Goal: Task Accomplishment & Management: Manage account settings

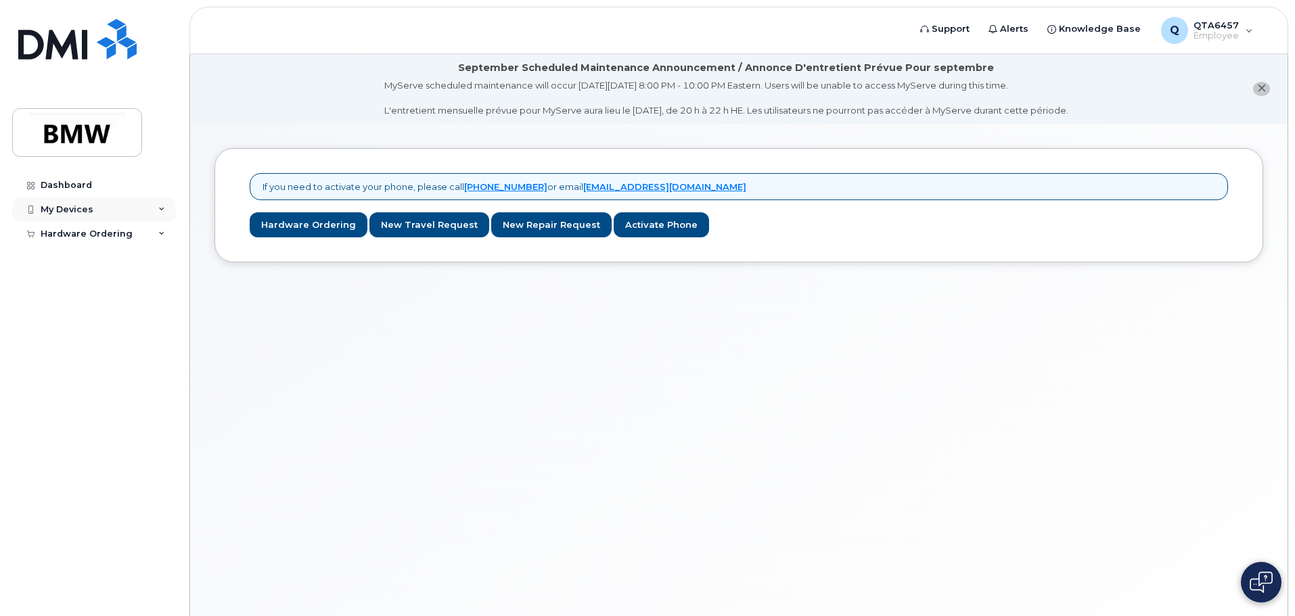
click at [80, 210] on div "My Devices" at bounding box center [67, 209] width 53 height 11
click at [72, 229] on div "Add Device" at bounding box center [73, 235] width 53 height 12
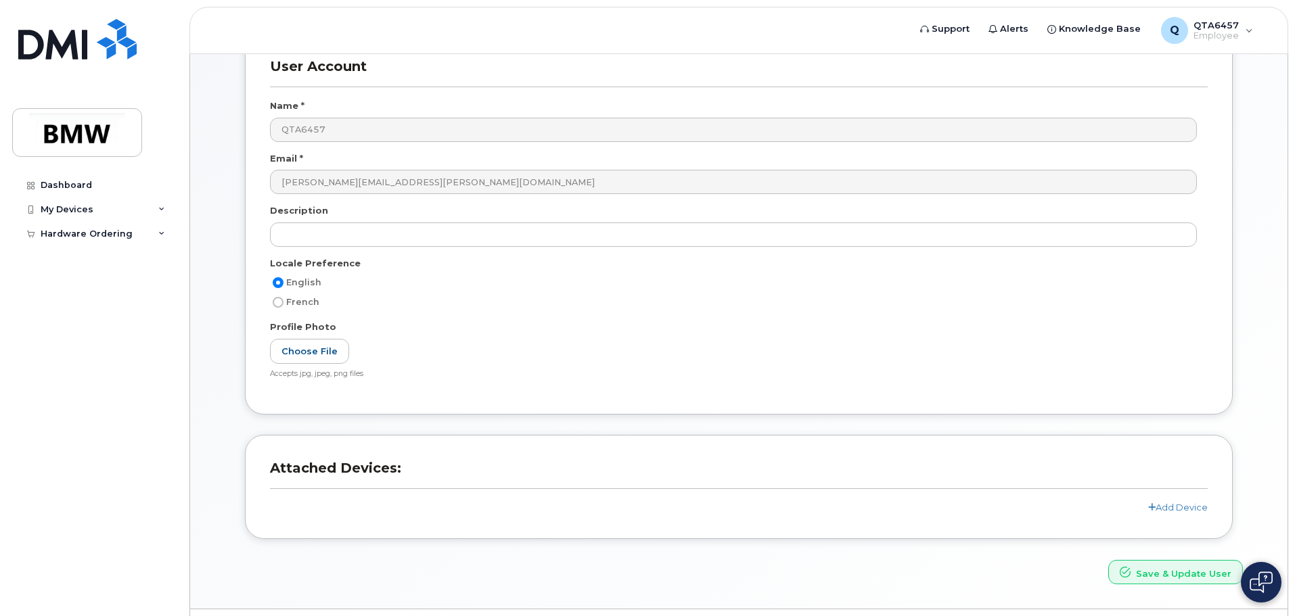
scroll to position [197, 0]
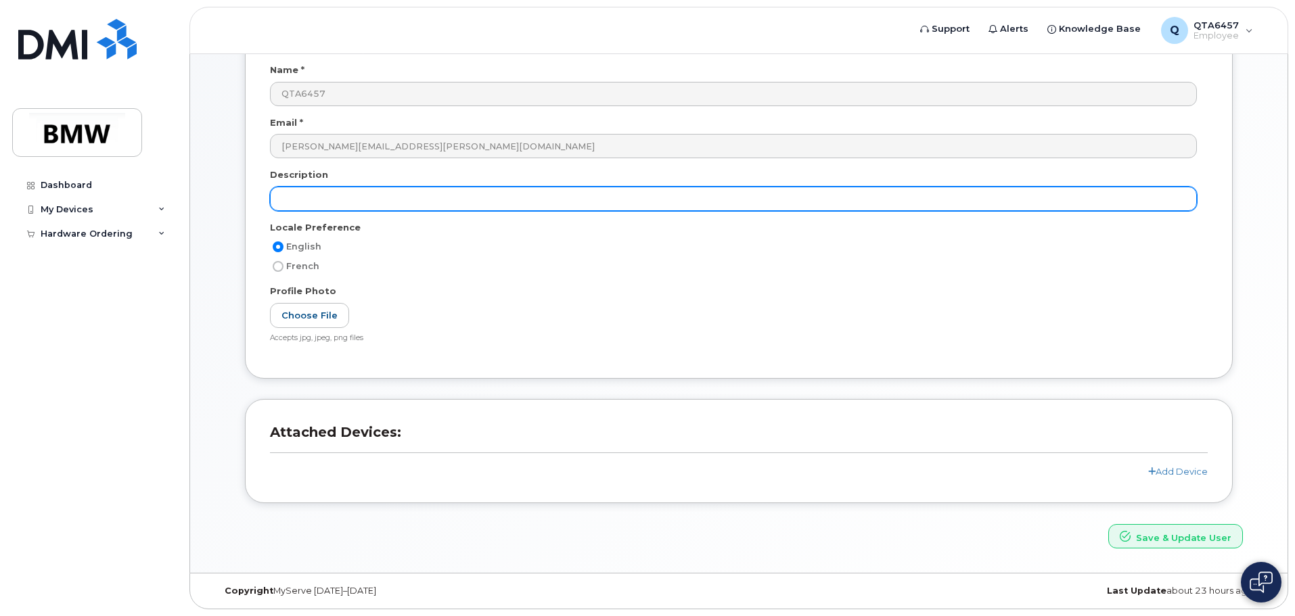
click at [348, 198] on input "text" at bounding box center [733, 199] width 927 height 24
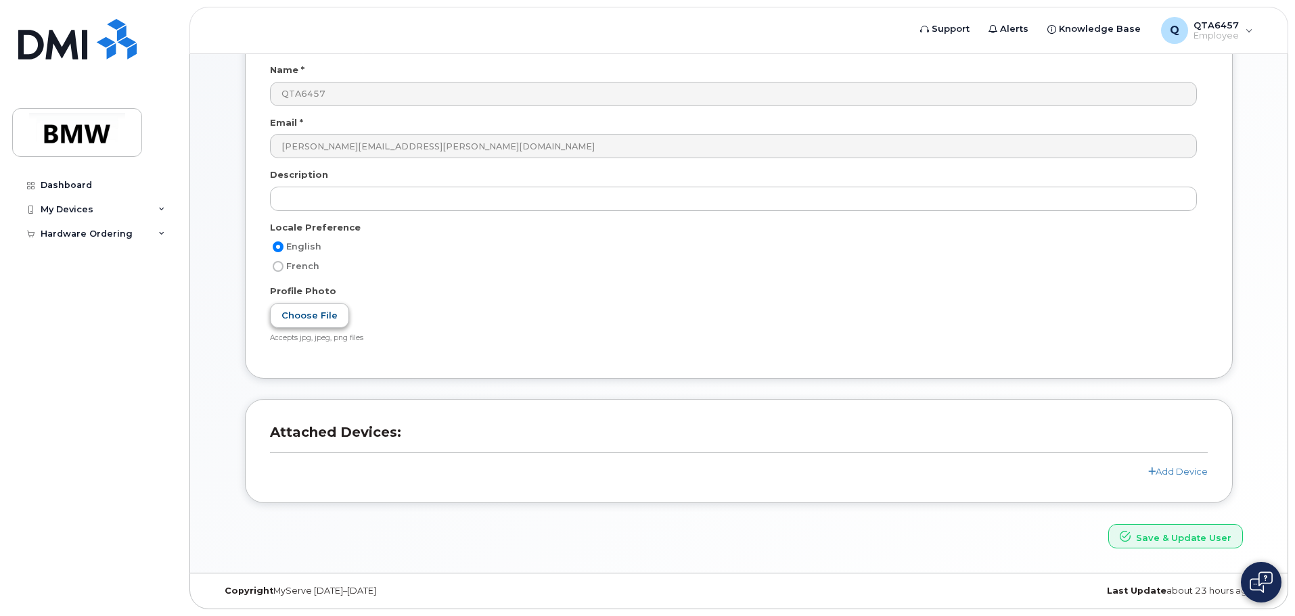
click at [319, 319] on label "Choose File" at bounding box center [309, 315] width 79 height 25
click at [0, 0] on input "Choose File" at bounding box center [0, 0] width 0 height 0
click at [1166, 473] on link "Add Device" at bounding box center [1178, 471] width 60 height 11
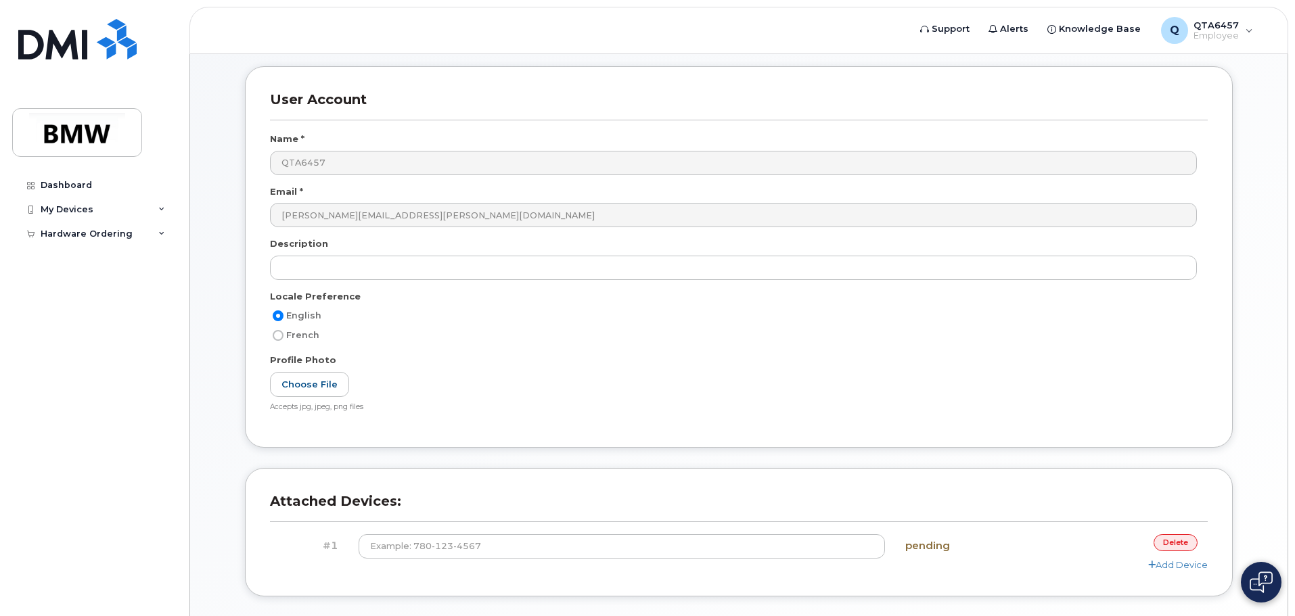
scroll to position [0, 0]
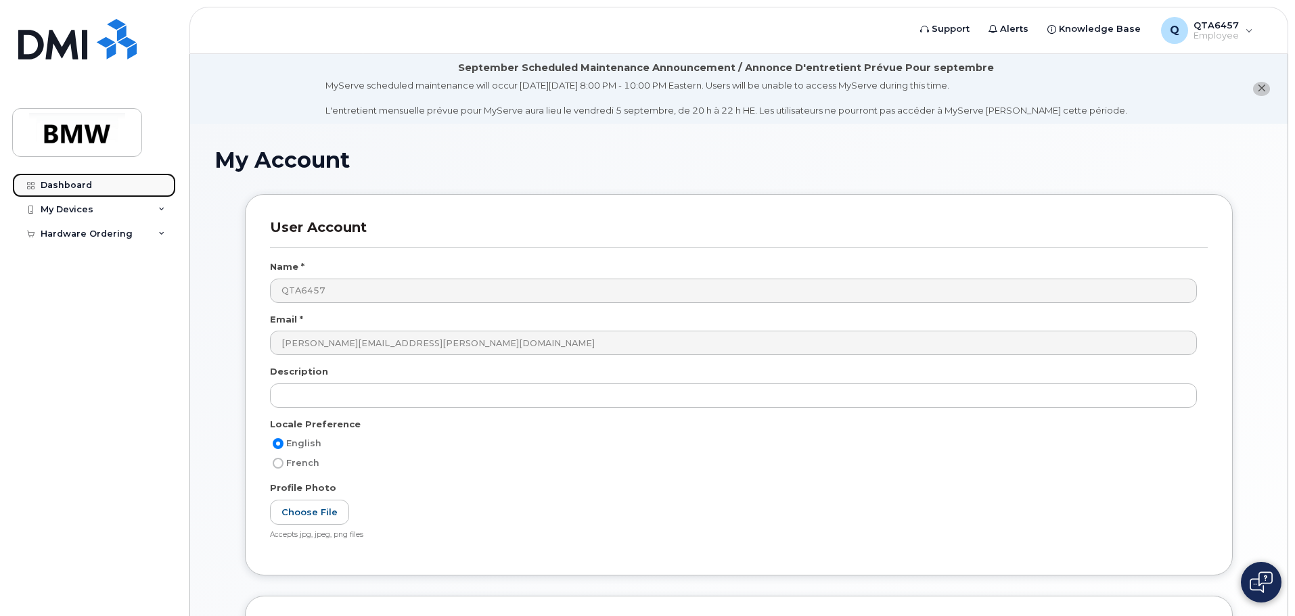
click at [96, 190] on link "Dashboard" at bounding box center [94, 185] width 164 height 24
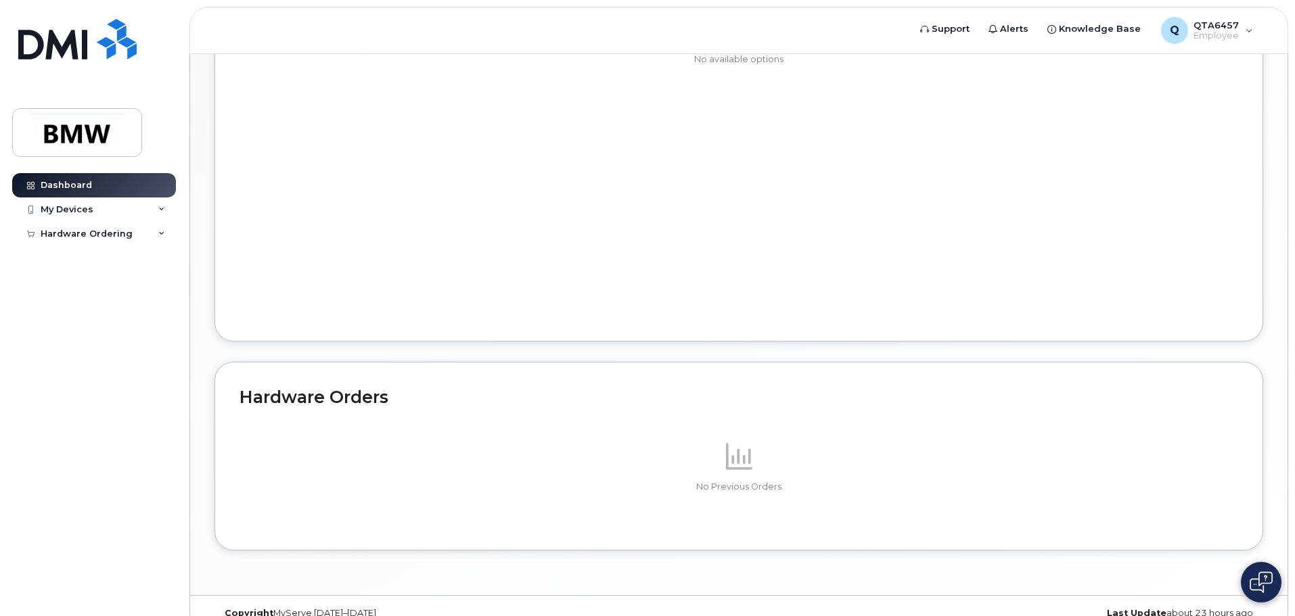
scroll to position [645, 0]
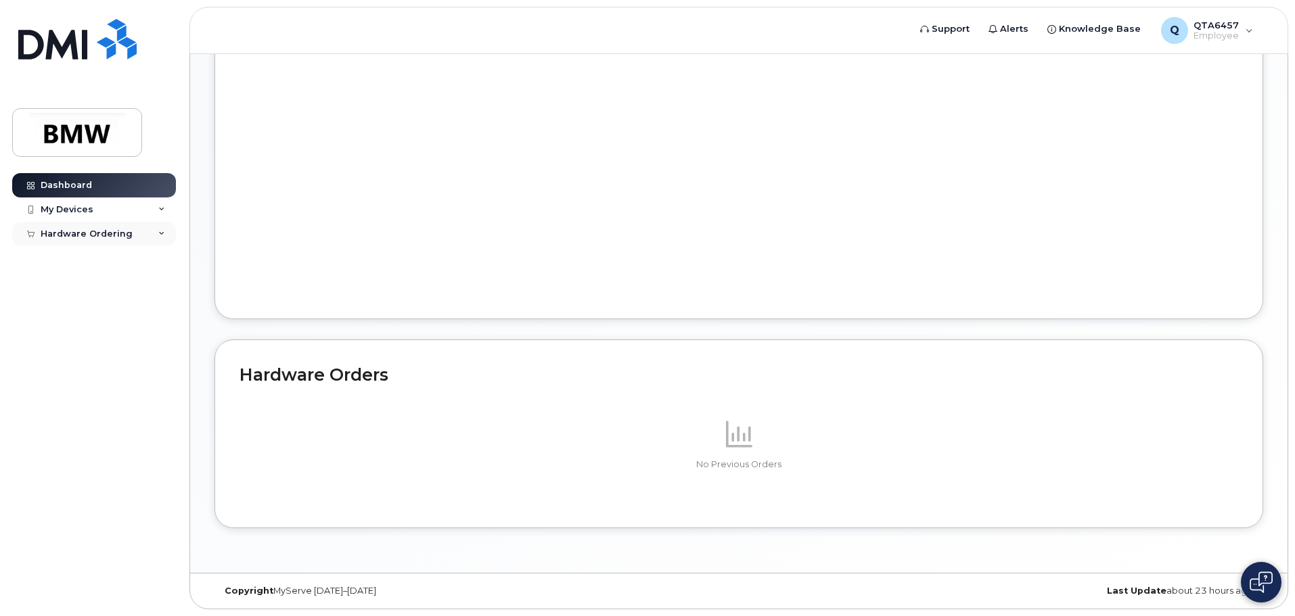
click at [71, 234] on div "Hardware Ordering" at bounding box center [87, 234] width 92 height 11
click at [72, 258] on div "My Orders" at bounding box center [71, 258] width 49 height 12
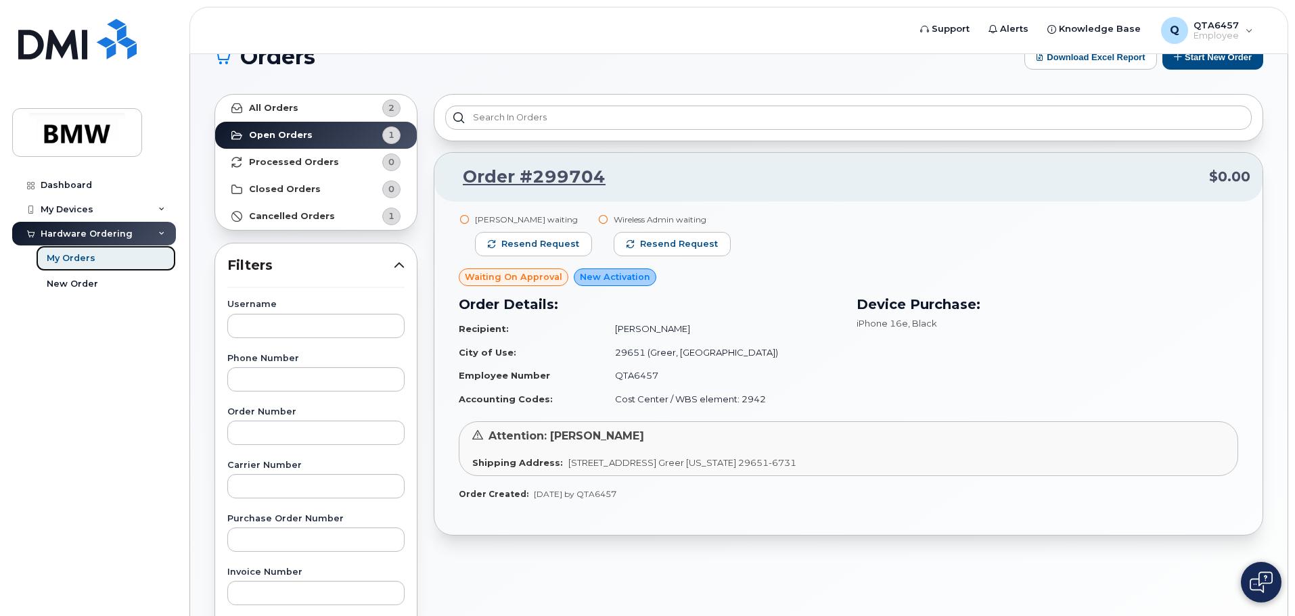
scroll to position [68, 0]
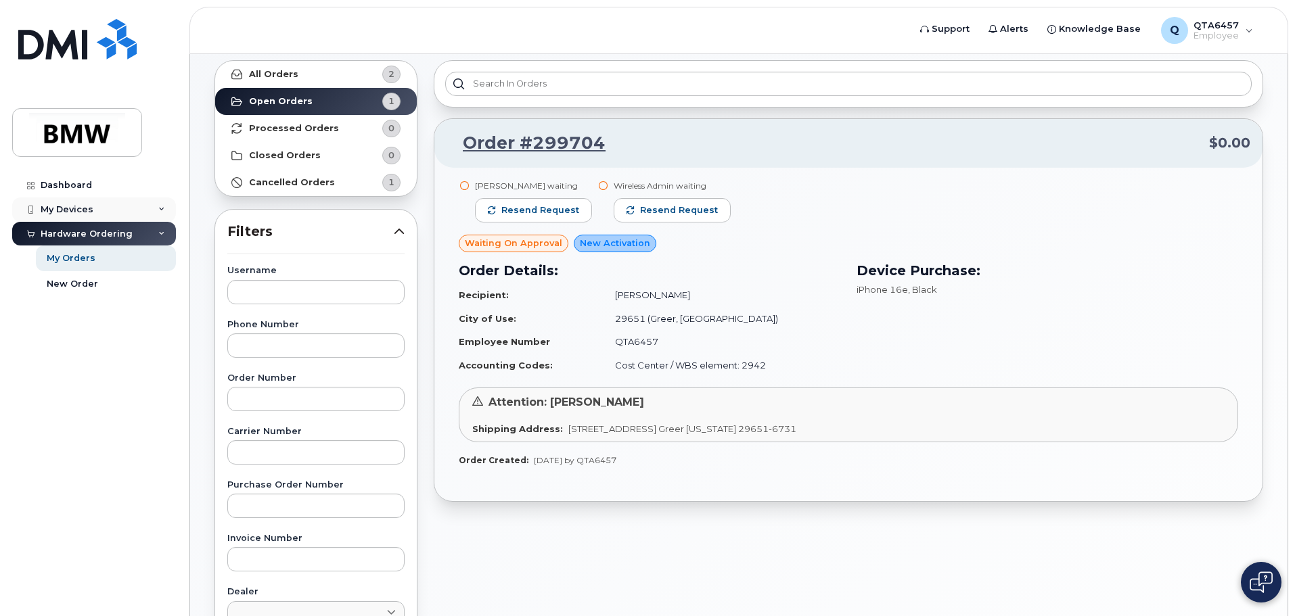
click at [103, 207] on div "My Devices" at bounding box center [94, 210] width 164 height 24
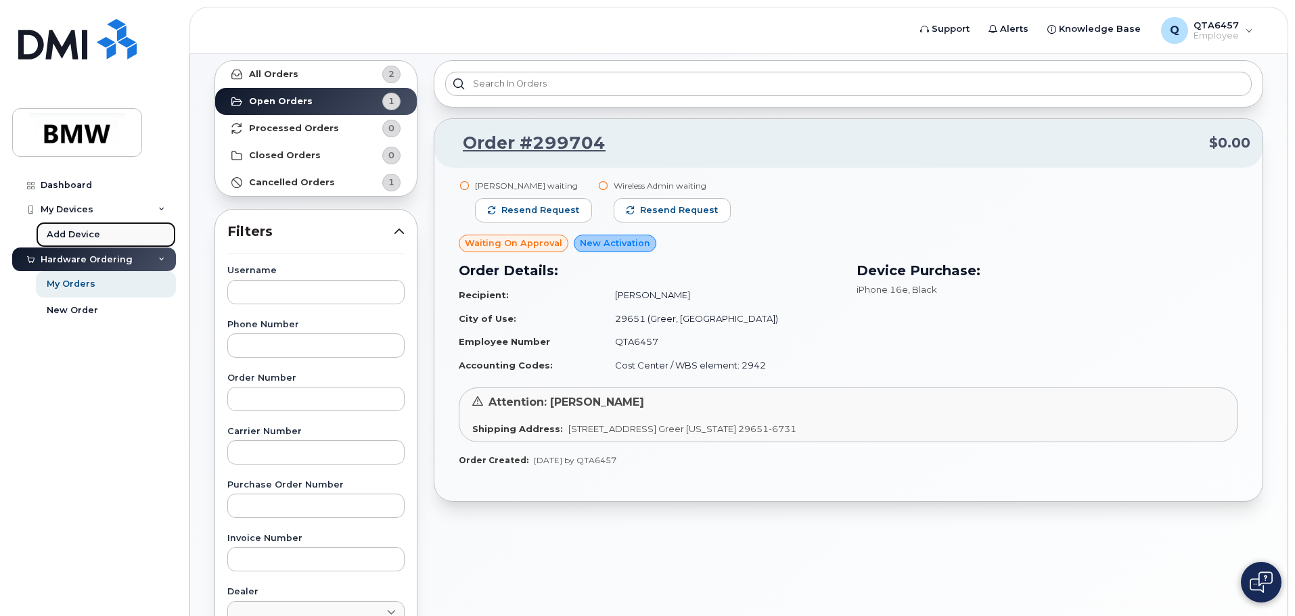
click at [101, 232] on link "Add Device" at bounding box center [106, 235] width 140 height 26
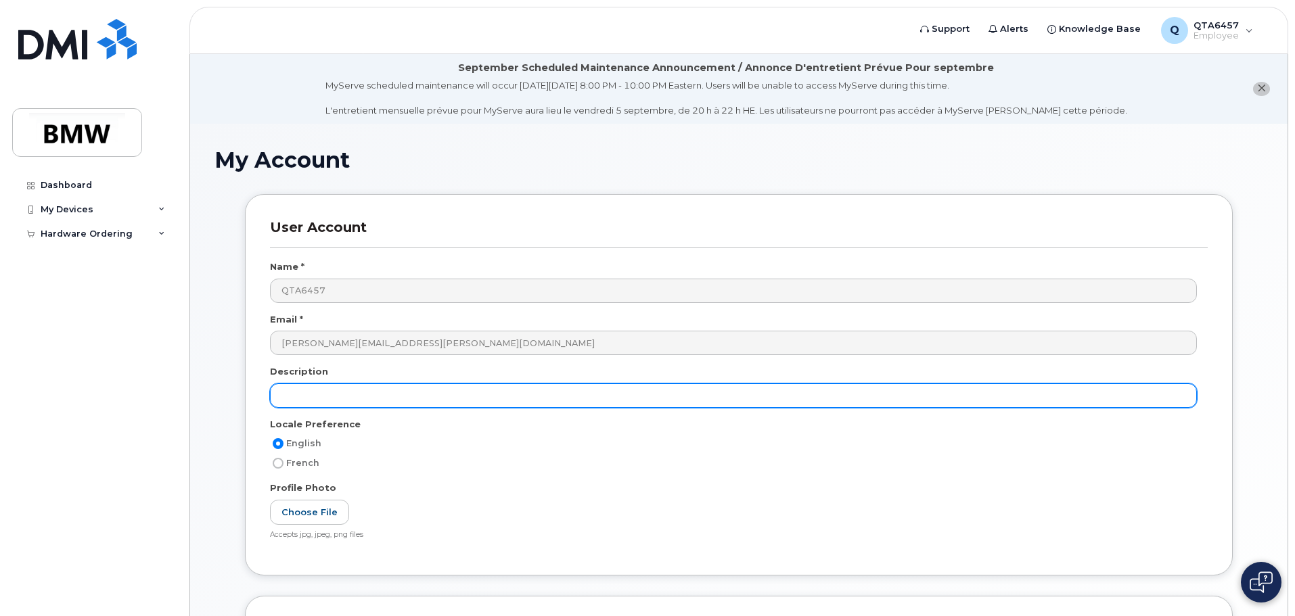
click at [354, 390] on input "text" at bounding box center [733, 396] width 927 height 24
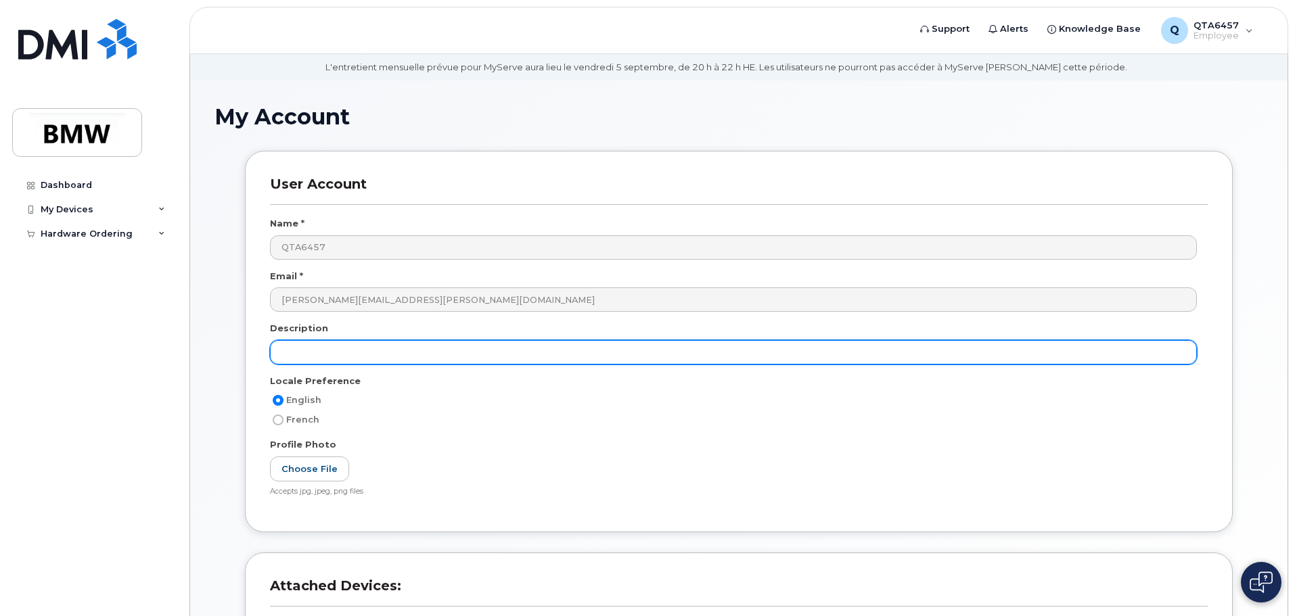
scroll to position [197, 0]
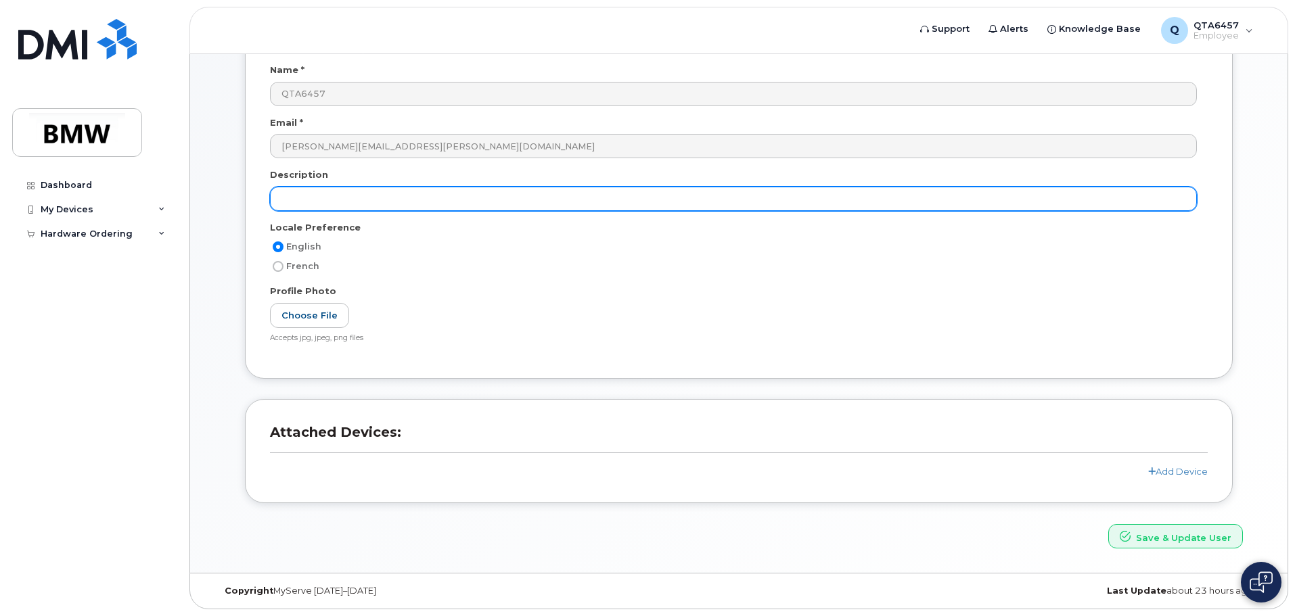
click at [346, 199] on input "text" at bounding box center [733, 199] width 927 height 24
click at [326, 201] on input "text" at bounding box center [733, 199] width 927 height 24
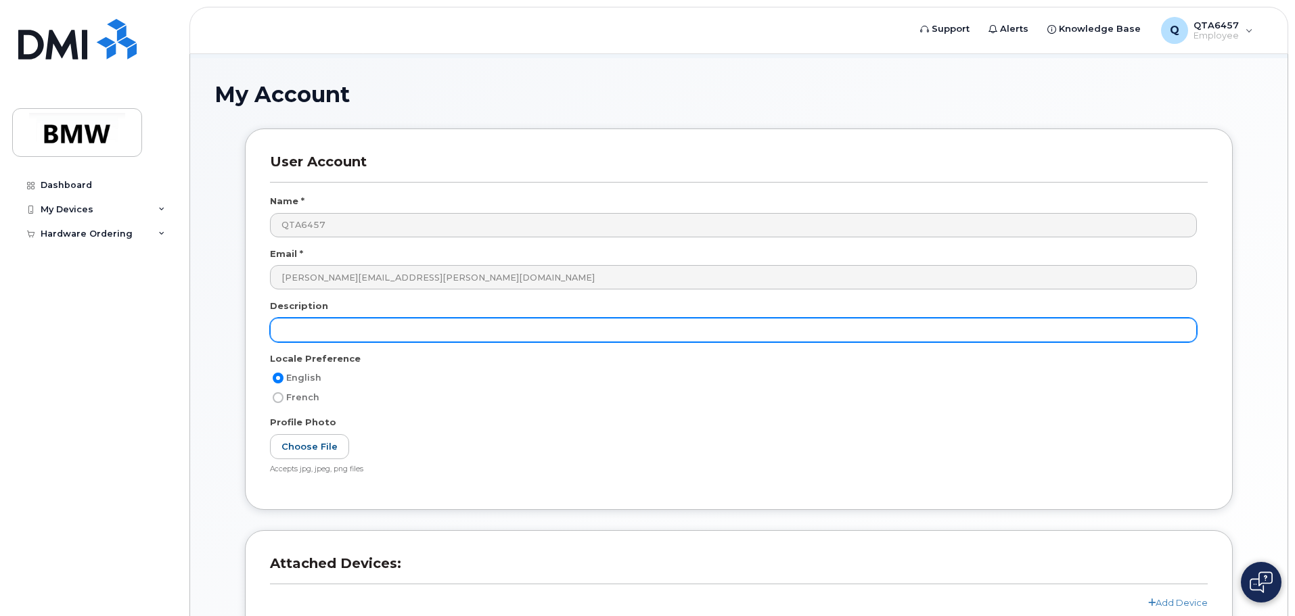
scroll to position [0, 0]
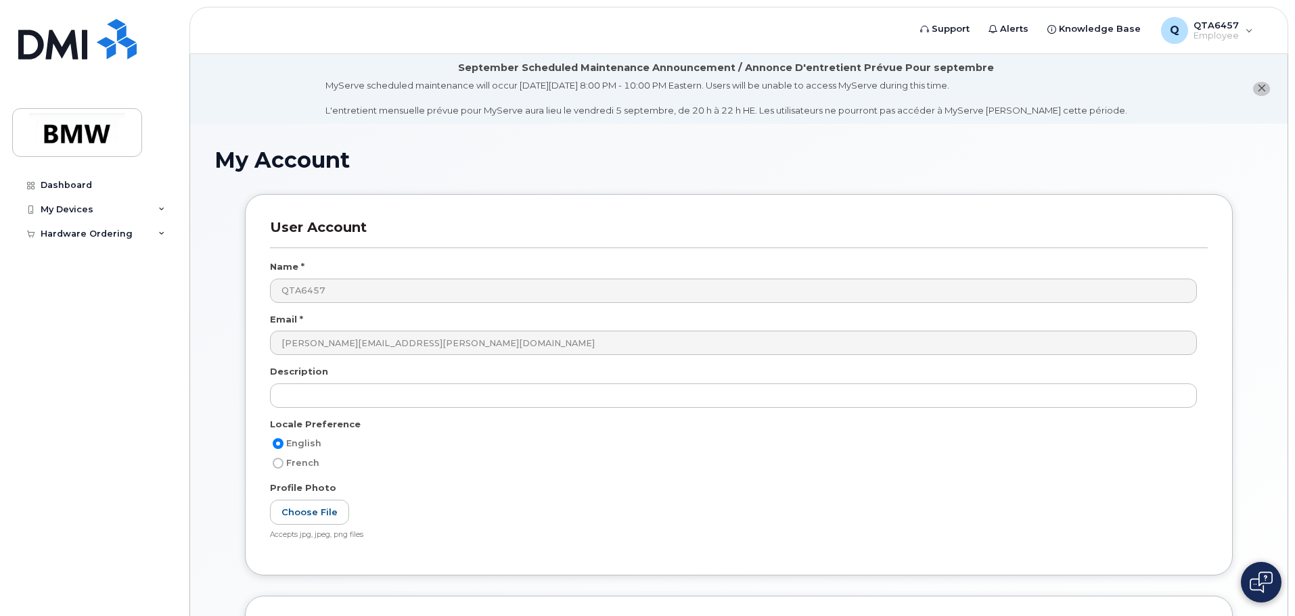
click at [1260, 87] on icon "close notification" at bounding box center [1261, 88] width 9 height 9
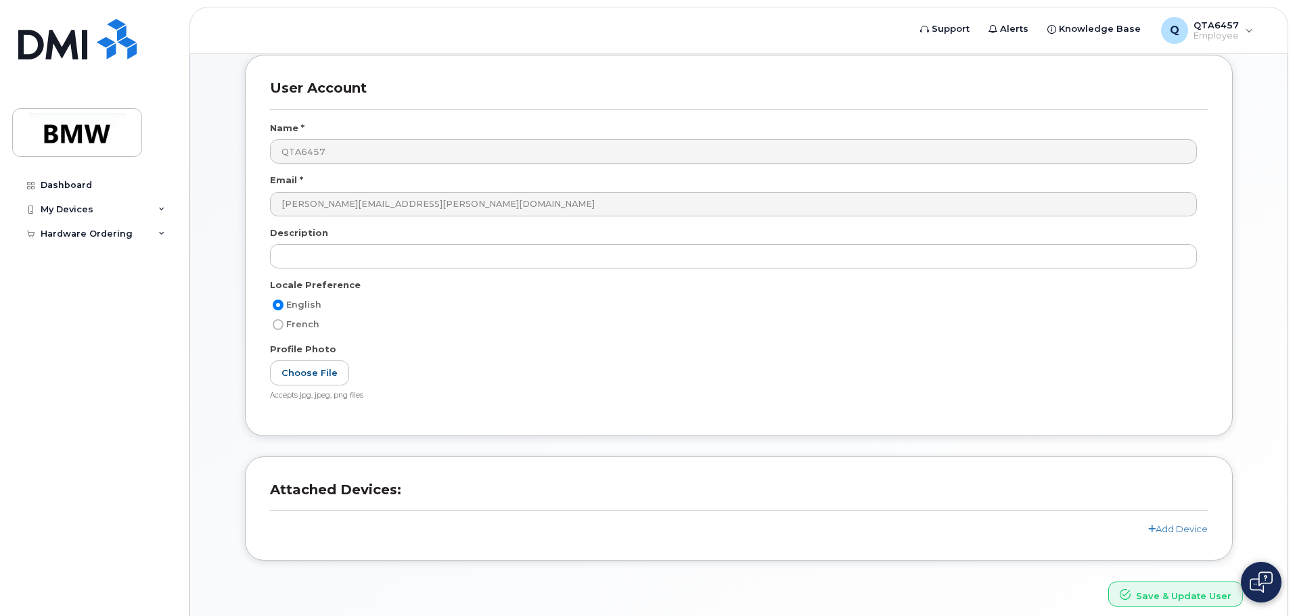
scroll to position [128, 0]
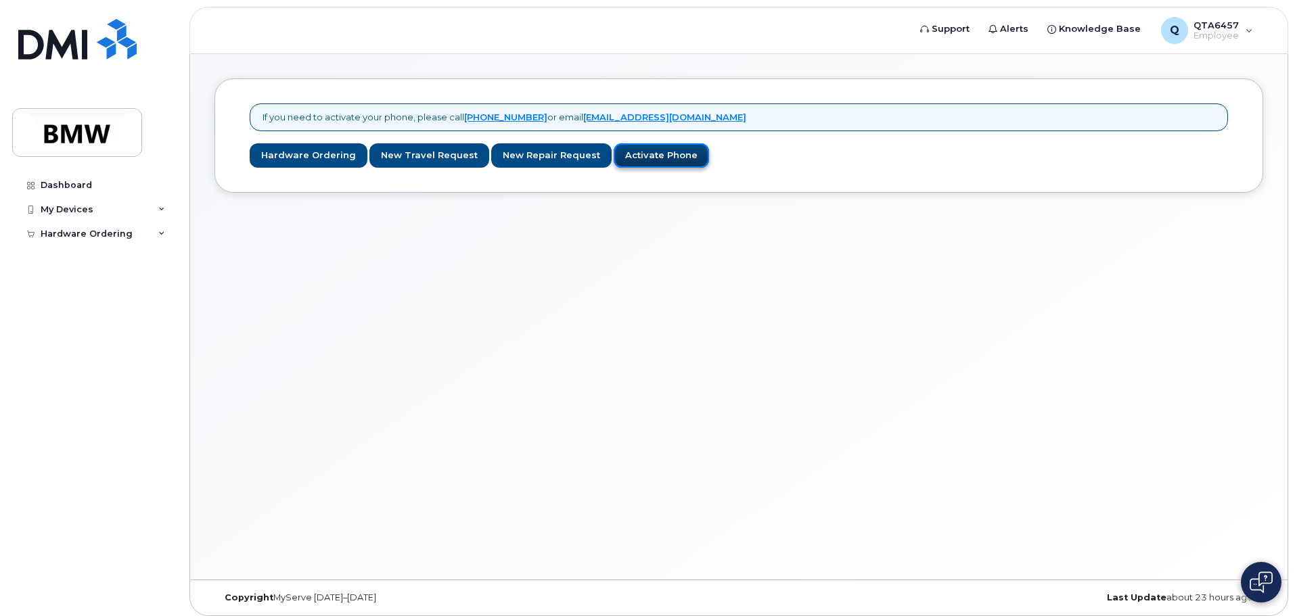
click at [629, 158] on link "Activate Phone" at bounding box center [660, 155] width 95 height 25
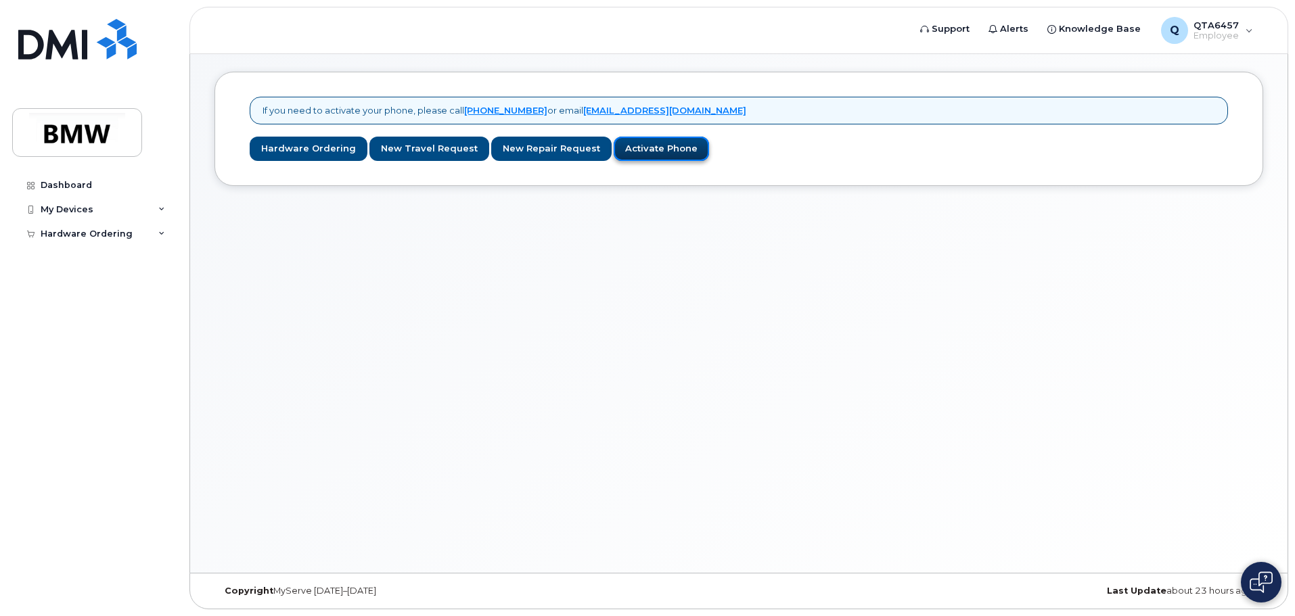
click at [632, 146] on link "Activate Phone" at bounding box center [660, 149] width 95 height 25
click at [671, 156] on link "Activate Phone" at bounding box center [660, 149] width 95 height 25
click at [664, 145] on link "Activate Phone" at bounding box center [660, 149] width 95 height 25
click at [664, 144] on link "Activate Phone" at bounding box center [660, 149] width 95 height 25
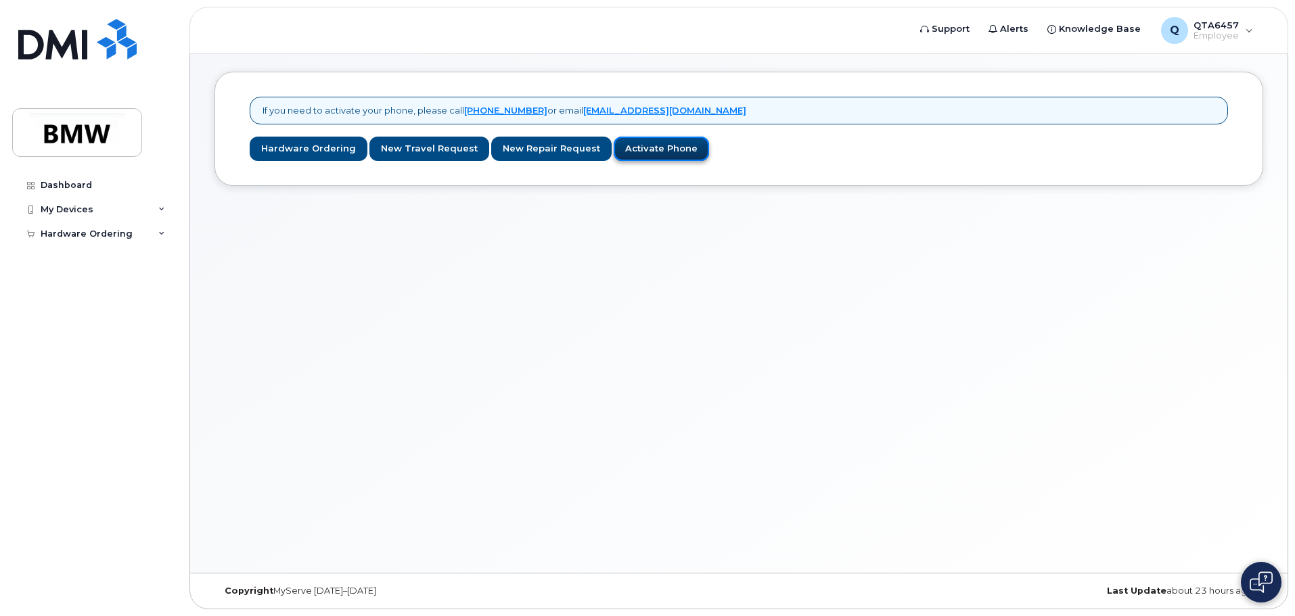
click at [664, 144] on link "Activate Phone" at bounding box center [660, 149] width 95 height 25
click at [627, 146] on link "Activate Phone" at bounding box center [660, 149] width 95 height 25
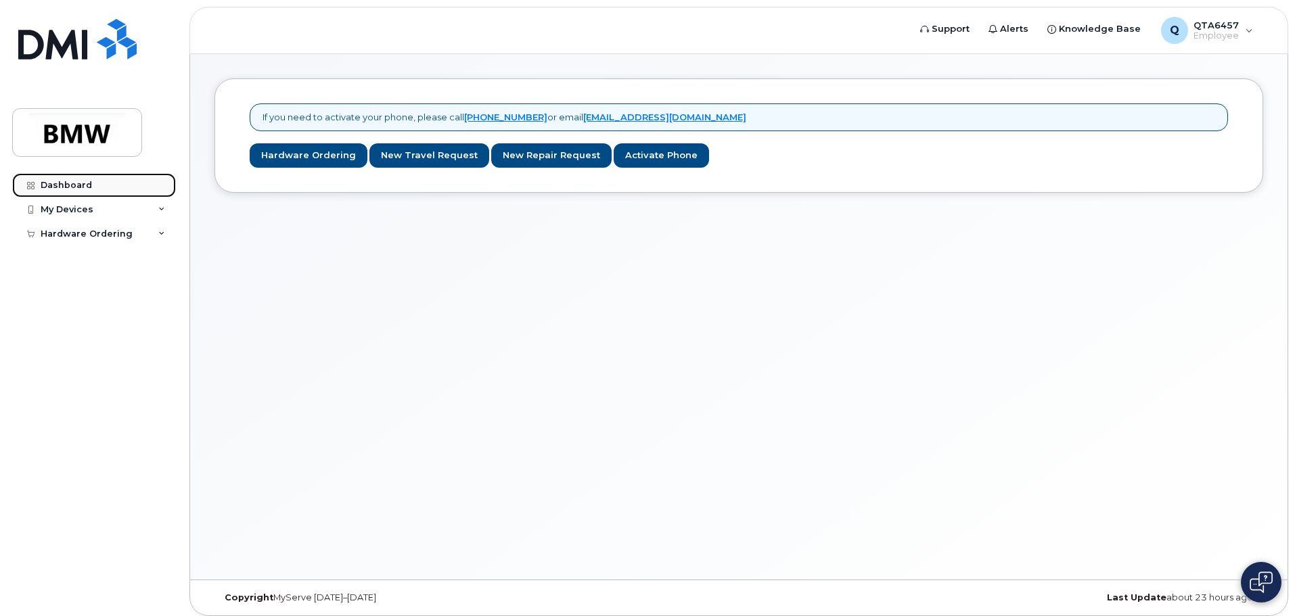
click at [72, 189] on div "Dashboard" at bounding box center [66, 185] width 51 height 11
click at [67, 205] on div "My Devices" at bounding box center [67, 209] width 53 height 11
click at [650, 148] on link "Activate Phone" at bounding box center [660, 155] width 95 height 25
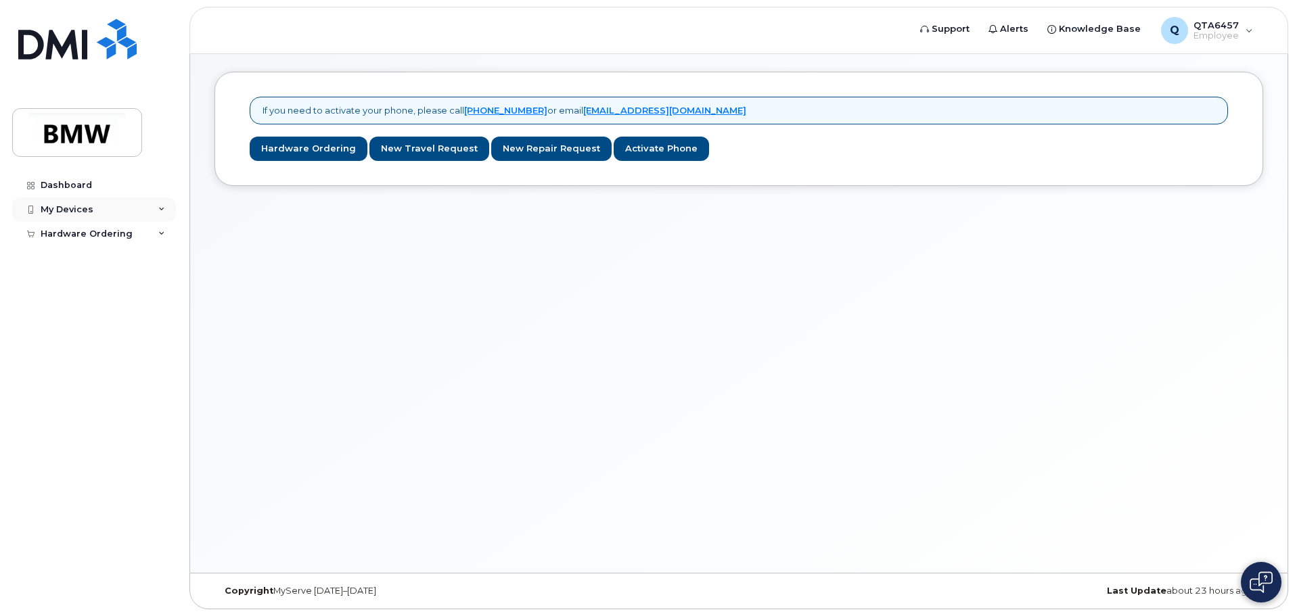
click at [88, 208] on div "My Devices" at bounding box center [67, 209] width 53 height 11
click at [89, 229] on div "Add Device" at bounding box center [73, 235] width 53 height 12
